Goal: Information Seeking & Learning: Learn about a topic

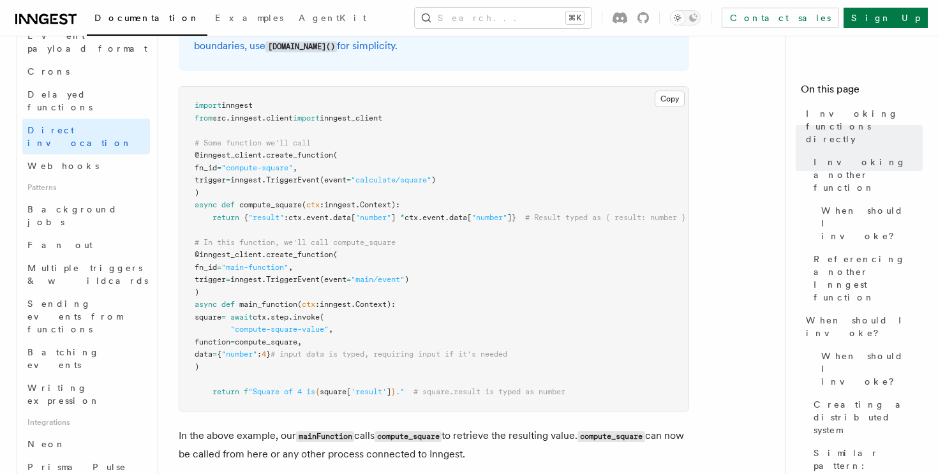
scroll to position [463, 0]
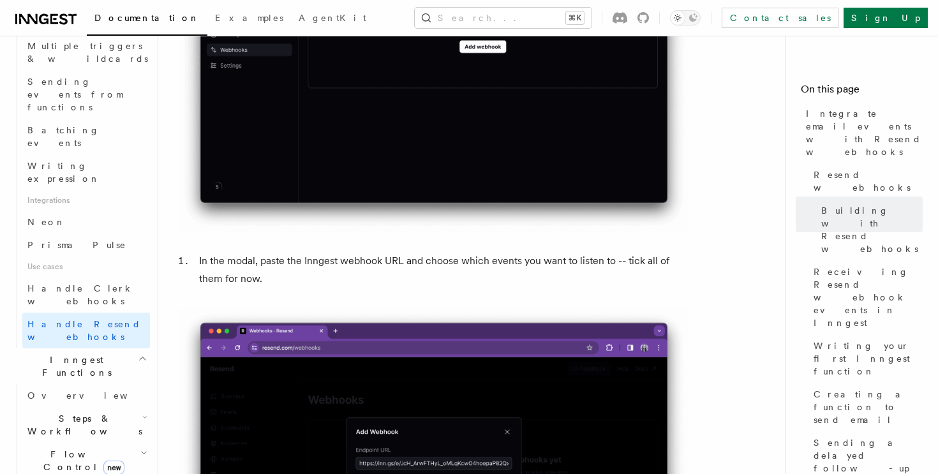
scroll to position [670, 0]
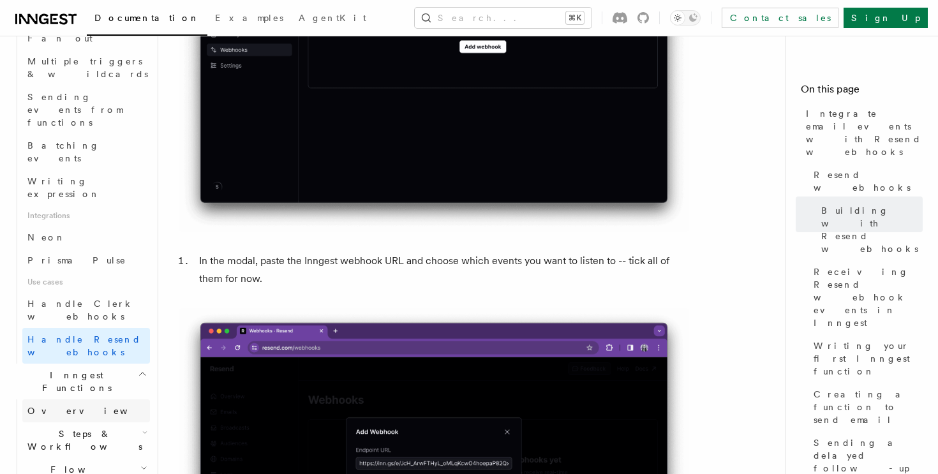
click at [61, 405] on span "Overview" at bounding box center [92, 411] width 131 height 13
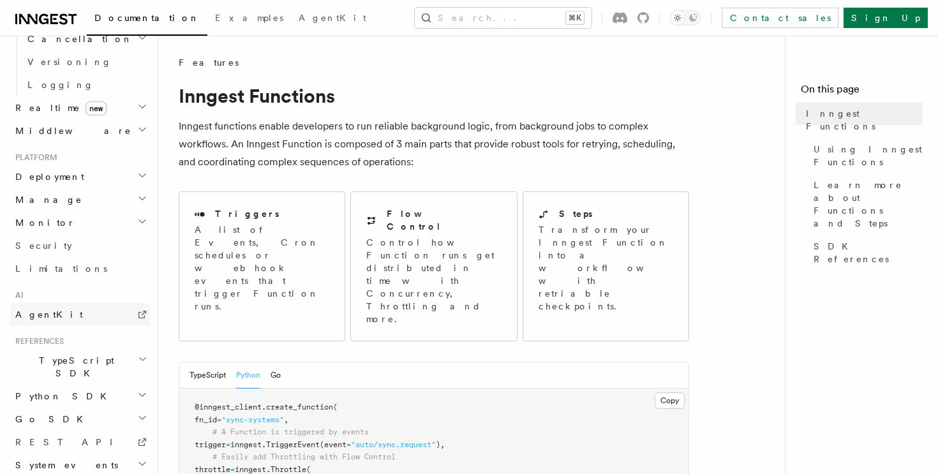
scroll to position [439, 0]
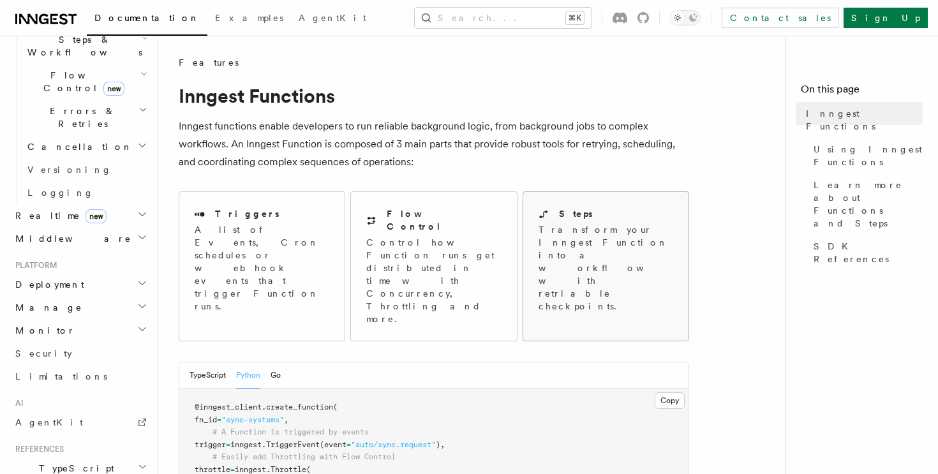
click at [593, 236] on p "Transform your Inngest Function into a workflow with retriable checkpoints." at bounding box center [607, 267] width 137 height 89
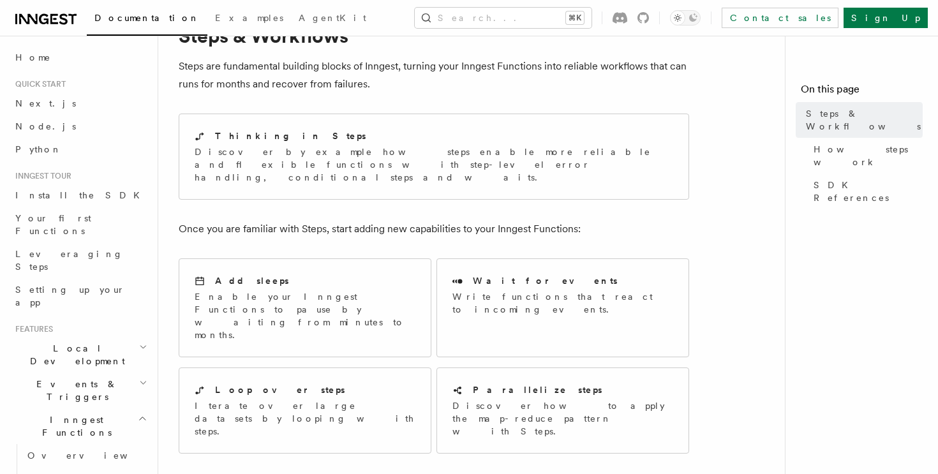
scroll to position [76, 0]
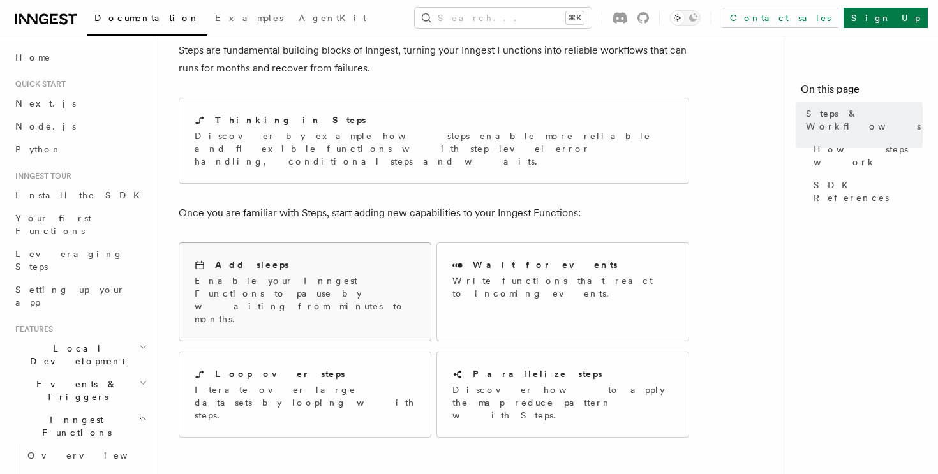
click at [392, 281] on p "Enable your Inngest Functions to pause by waiting from minutes to months." at bounding box center [305, 299] width 221 height 51
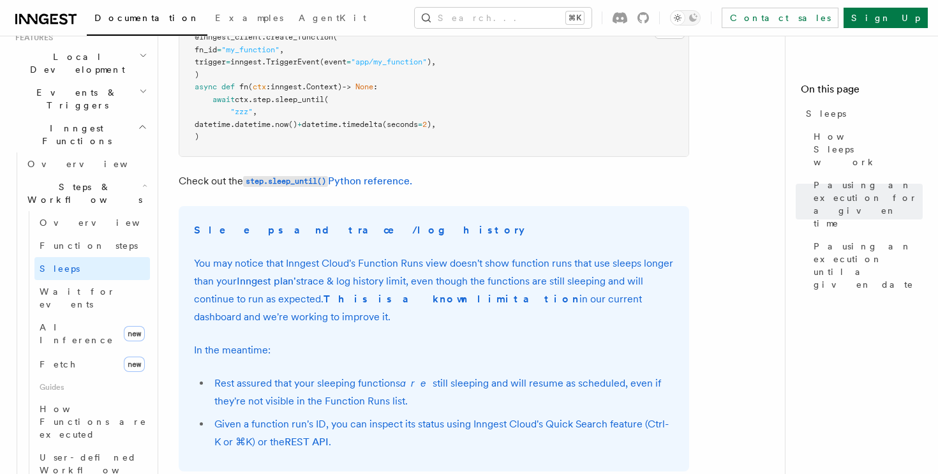
scroll to position [298, 0]
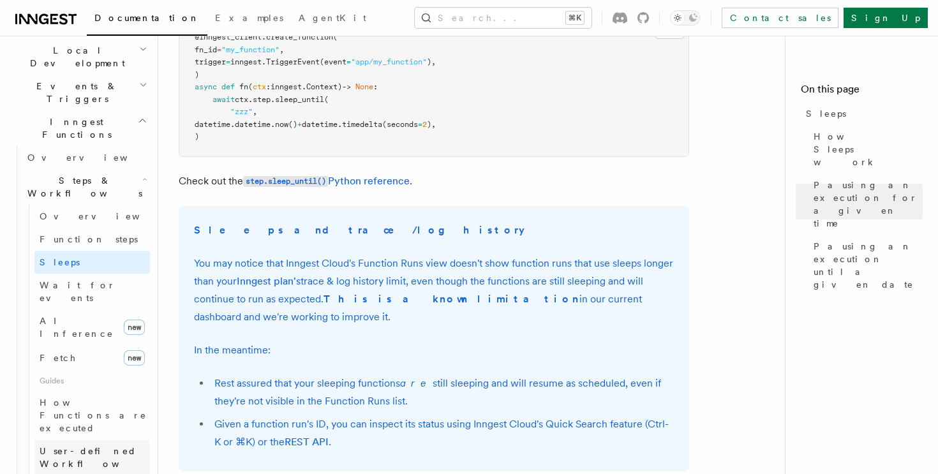
click at [73, 440] on link "User-defined Workflows" at bounding box center [92, 458] width 116 height 36
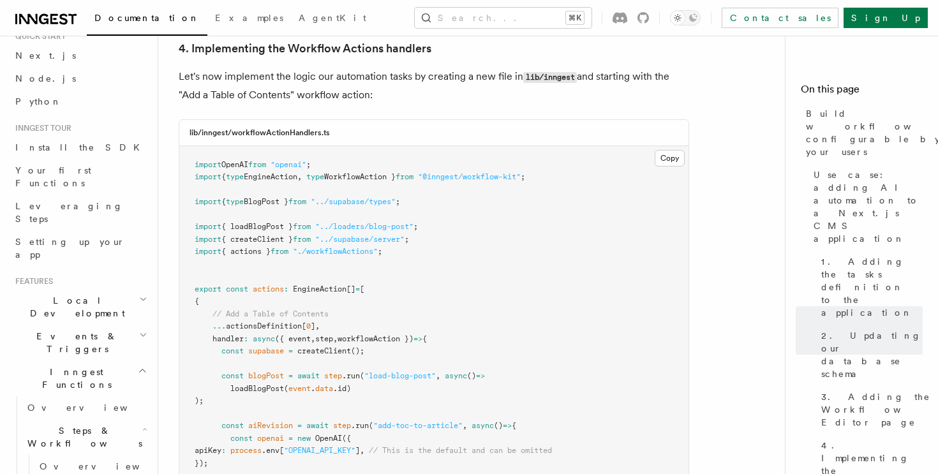
scroll to position [56, 0]
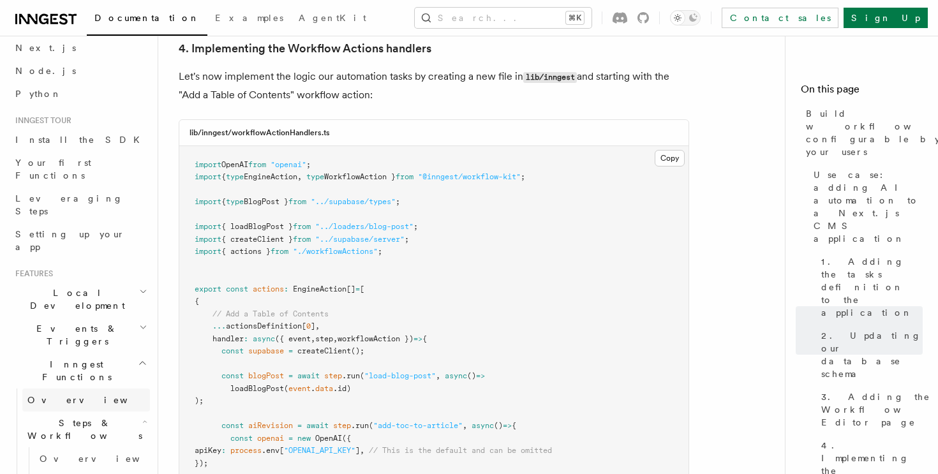
click at [71, 389] on link "Overview" at bounding box center [86, 400] width 128 height 23
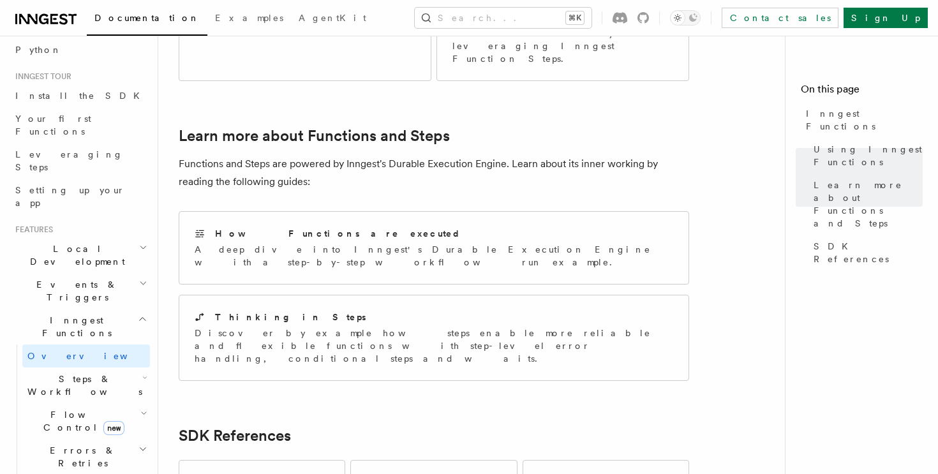
scroll to position [806, 0]
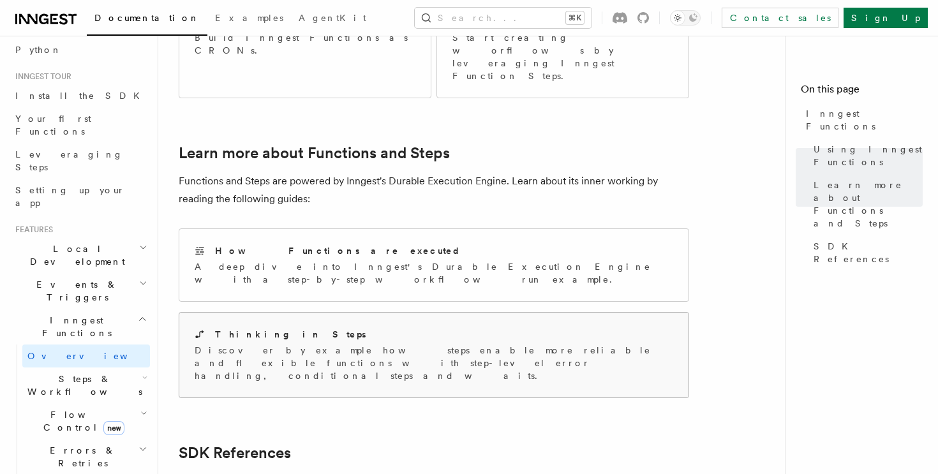
click at [246, 313] on div "Thinking in Steps Discover by example how steps enable more reliable and flexib…" at bounding box center [433, 355] width 509 height 85
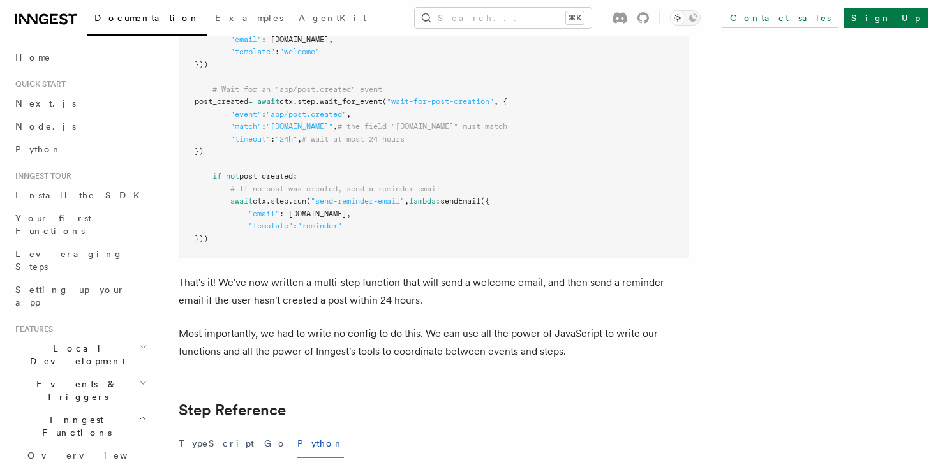
scroll to position [1969, 0]
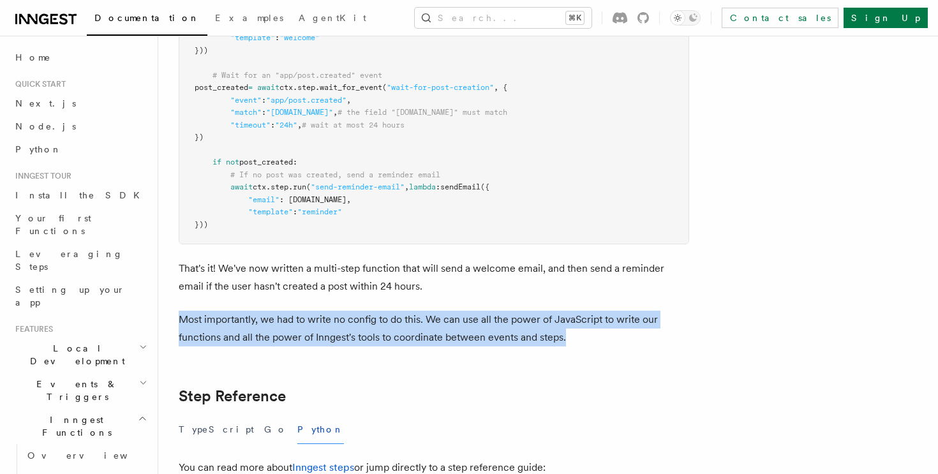
drag, startPoint x: 606, startPoint y: 345, endPoint x: 422, endPoint y: 313, distance: 186.5
click at [422, 313] on p "Most importantly, we had to write no config to do this. We can use all the powe…" at bounding box center [434, 329] width 511 height 36
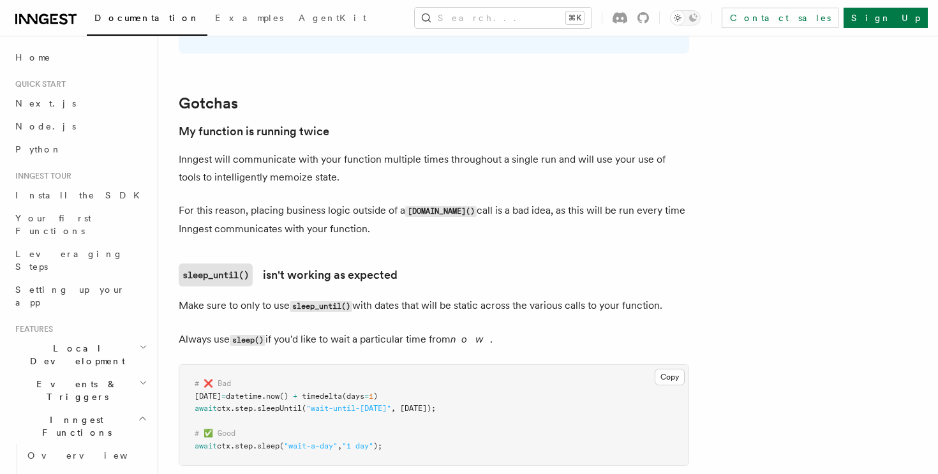
scroll to position [2678, 0]
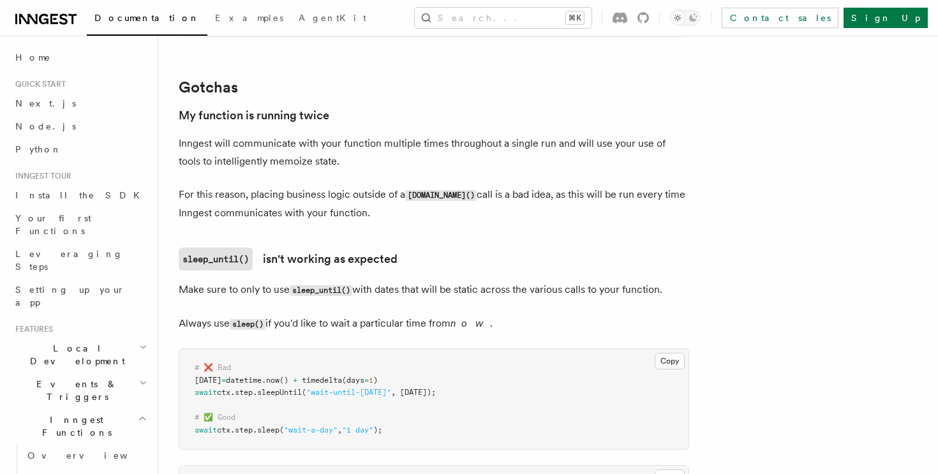
drag, startPoint x: 525, startPoint y: 179, endPoint x: 373, endPoint y: 169, distance: 152.2
click at [373, 169] on p "Inngest will communicate with your function multiple times throughout a single …" at bounding box center [434, 153] width 511 height 36
drag, startPoint x: 355, startPoint y: 192, endPoint x: 504, endPoint y: 190, distance: 148.7
click at [504, 192] on p "For this reason, placing business logic outside of a step.run() call is a bad i…" at bounding box center [434, 204] width 511 height 36
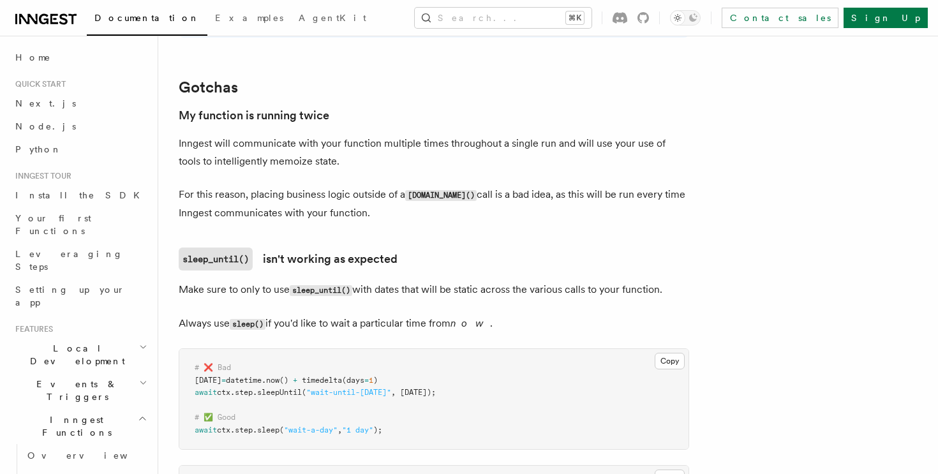
click at [504, 190] on p "For this reason, placing business logic outside of a step.run() call is a bad i…" at bounding box center [434, 204] width 511 height 36
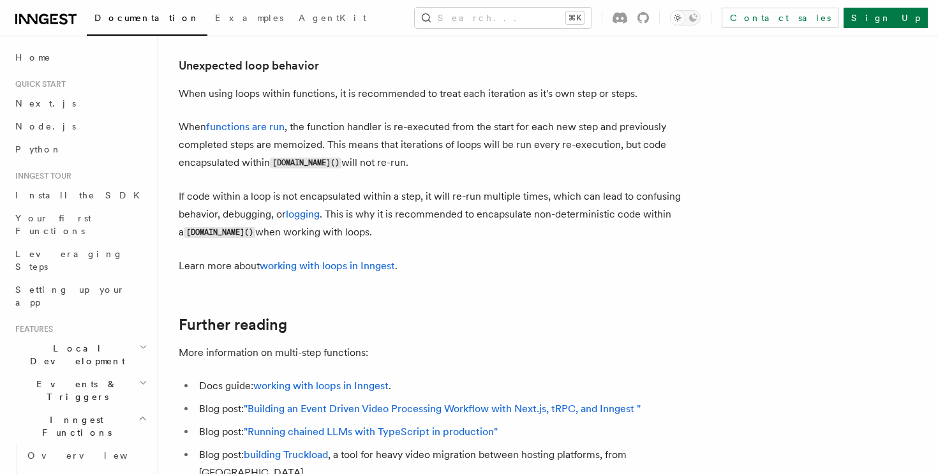
scroll to position [3225, 0]
drag, startPoint x: 276, startPoint y: 198, endPoint x: 483, endPoint y: 210, distance: 207.7
click at [481, 209] on p "If code within a loop is not encapsulated within a step, it will re-run multipl…" at bounding box center [434, 215] width 511 height 54
click at [483, 210] on p "If code within a loop is not encapsulated within a step, it will re-run multipl…" at bounding box center [434, 215] width 511 height 54
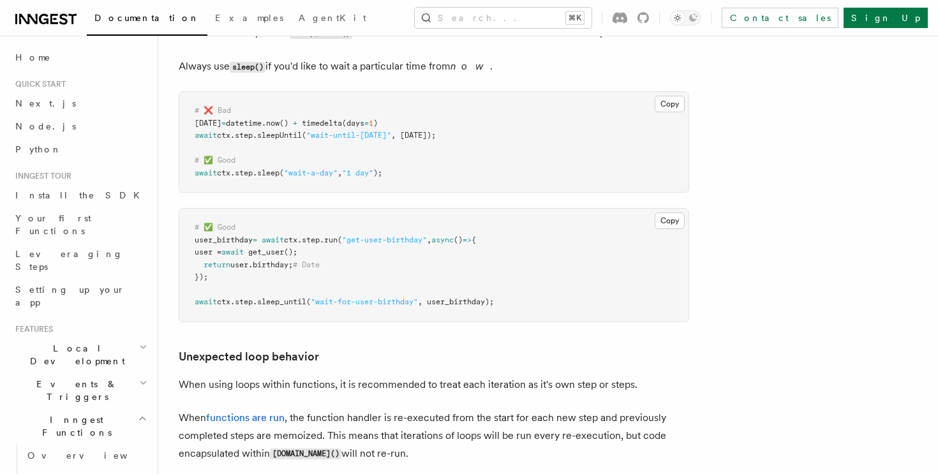
scroll to position [2876, 0]
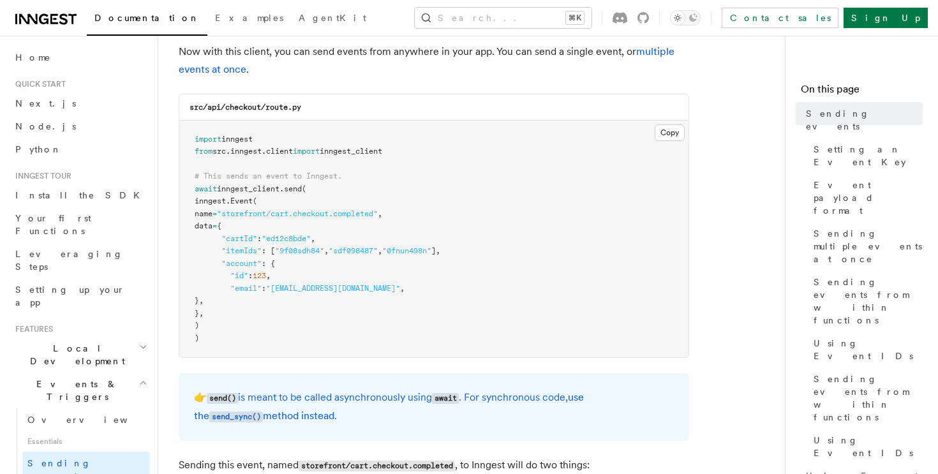
scroll to position [28, 0]
